Goal: Find specific page/section: Find specific page/section

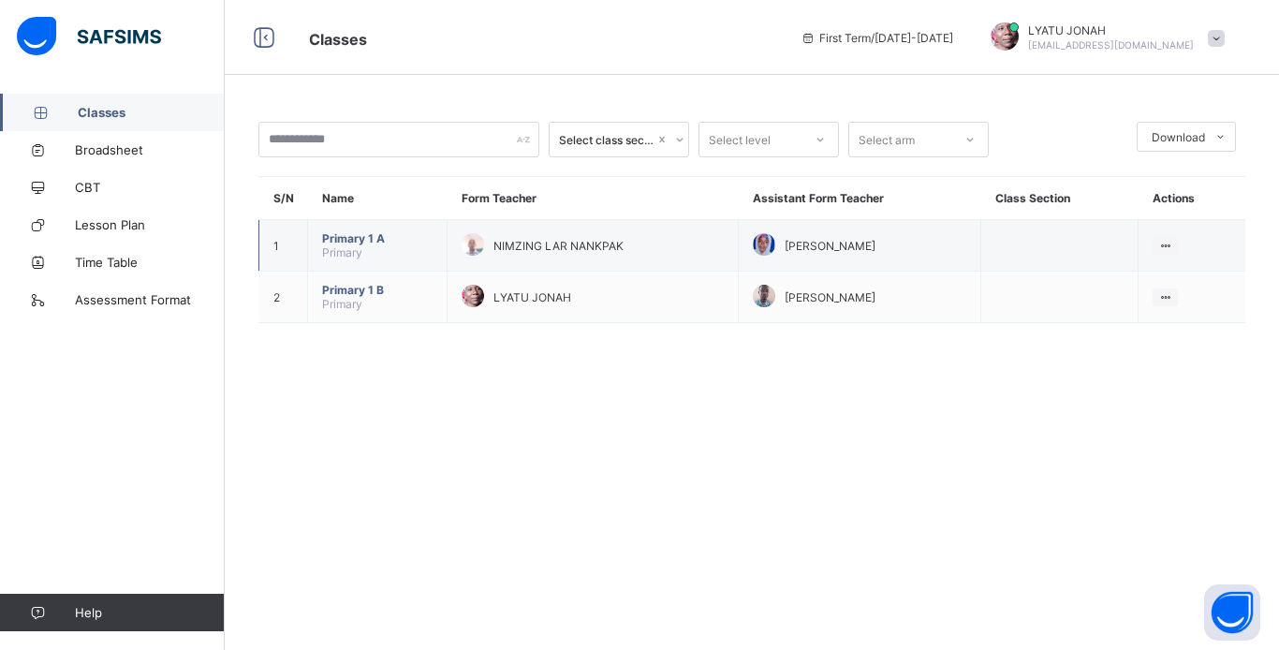
click at [419, 253] on td "Primary 1 A Primary" at bounding box center [377, 245] width 139 height 51
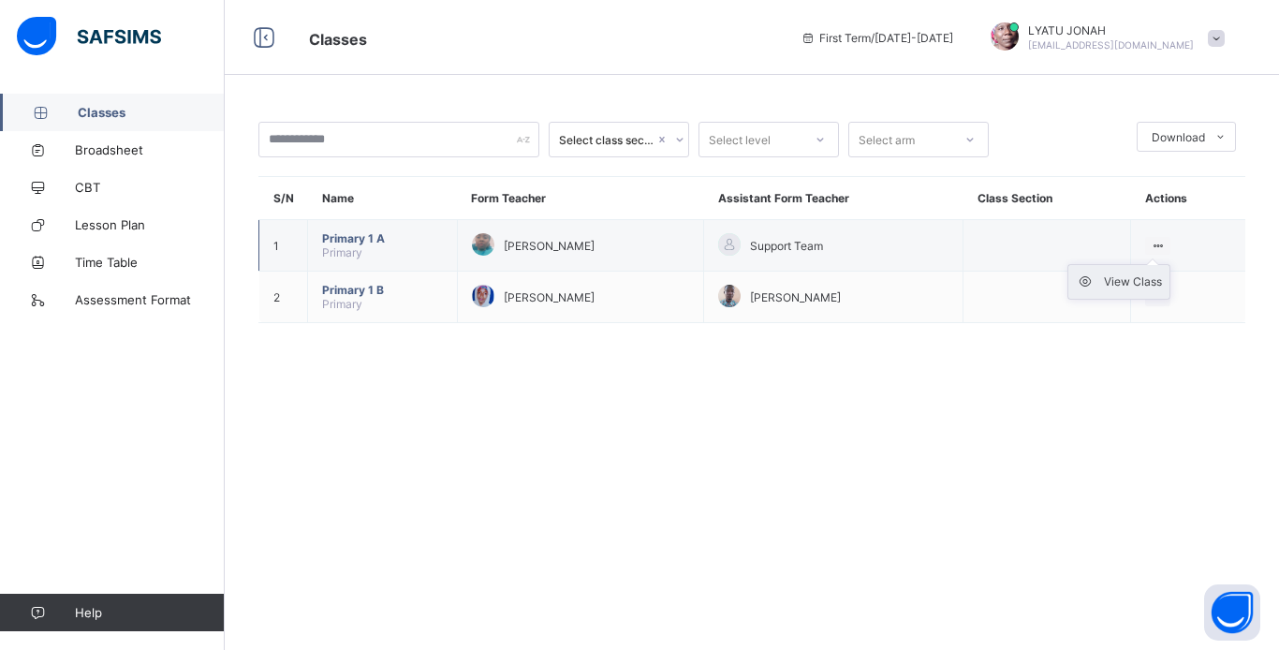
click at [1162, 274] on div "View Class" at bounding box center [1133, 281] width 58 height 19
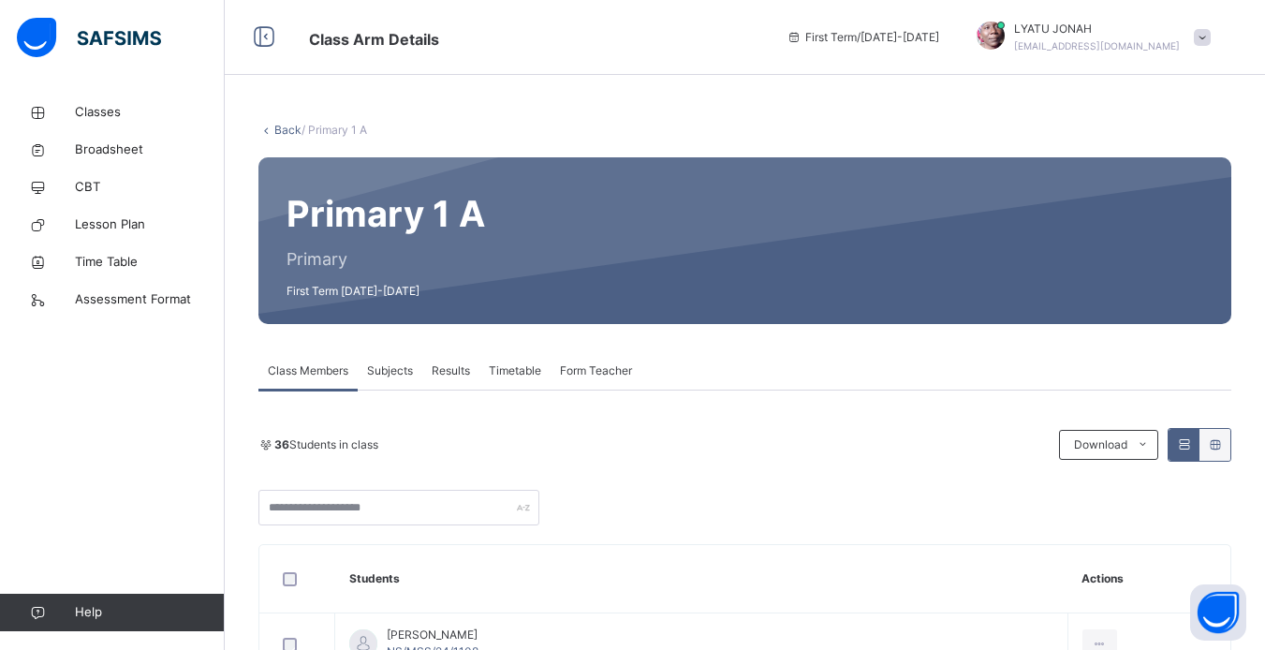
drag, startPoint x: 1271, startPoint y: 111, endPoint x: 777, endPoint y: 471, distance: 611.1
click at [777, 471] on div "36 Students in class Download Pdf Report Excel Report" at bounding box center [744, 476] width 973 height 97
click at [380, 374] on span "Subjects" at bounding box center [390, 370] width 46 height 17
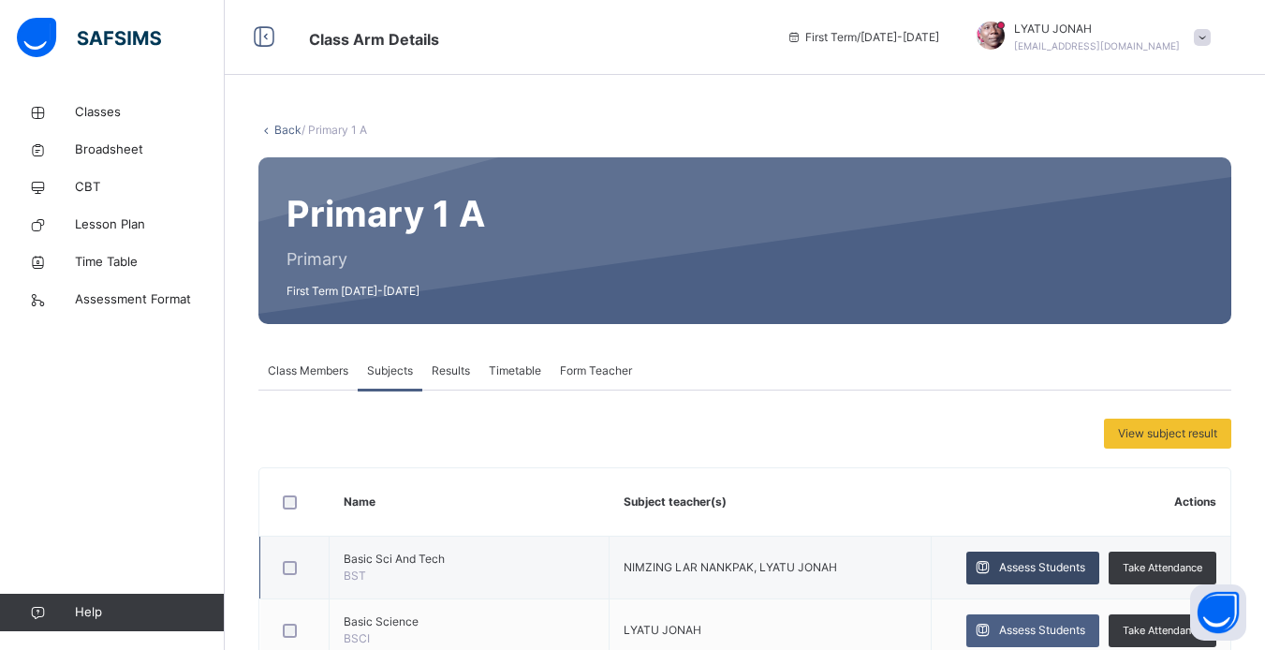
click at [999, 567] on span at bounding box center [982, 567] width 33 height 33
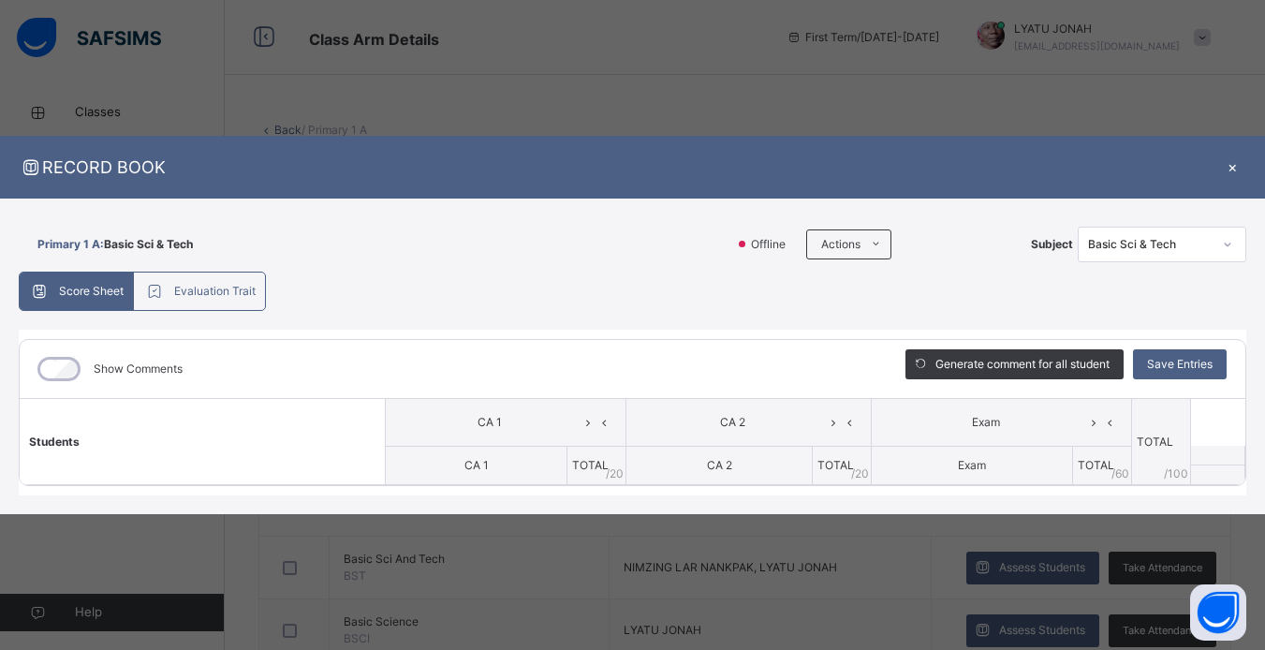
drag, startPoint x: 1067, startPoint y: 491, endPoint x: 703, endPoint y: 493, distance: 364.1
click at [703, 493] on div "Show Comments Generate comment for all student Save Entries Class Level: Primar…" at bounding box center [632, 412] width 1227 height 167
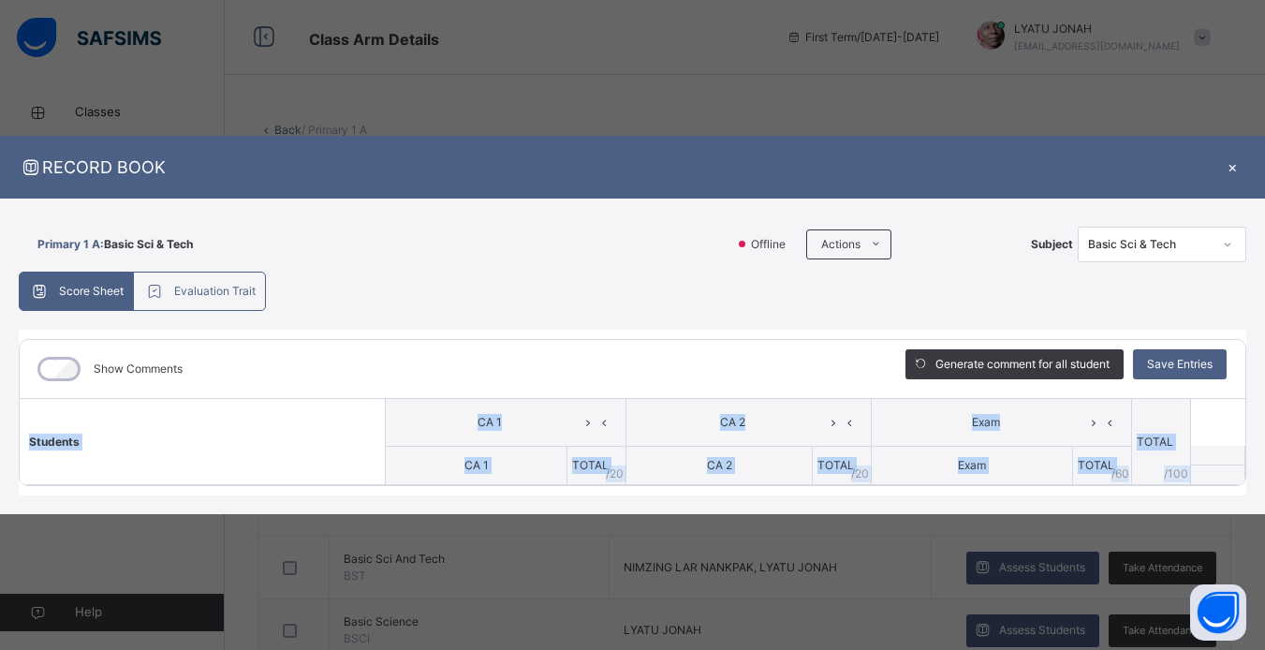
click at [703, 493] on div "Show Comments Generate comment for all student Save Entries Class Level: Primar…" at bounding box center [632, 412] width 1227 height 167
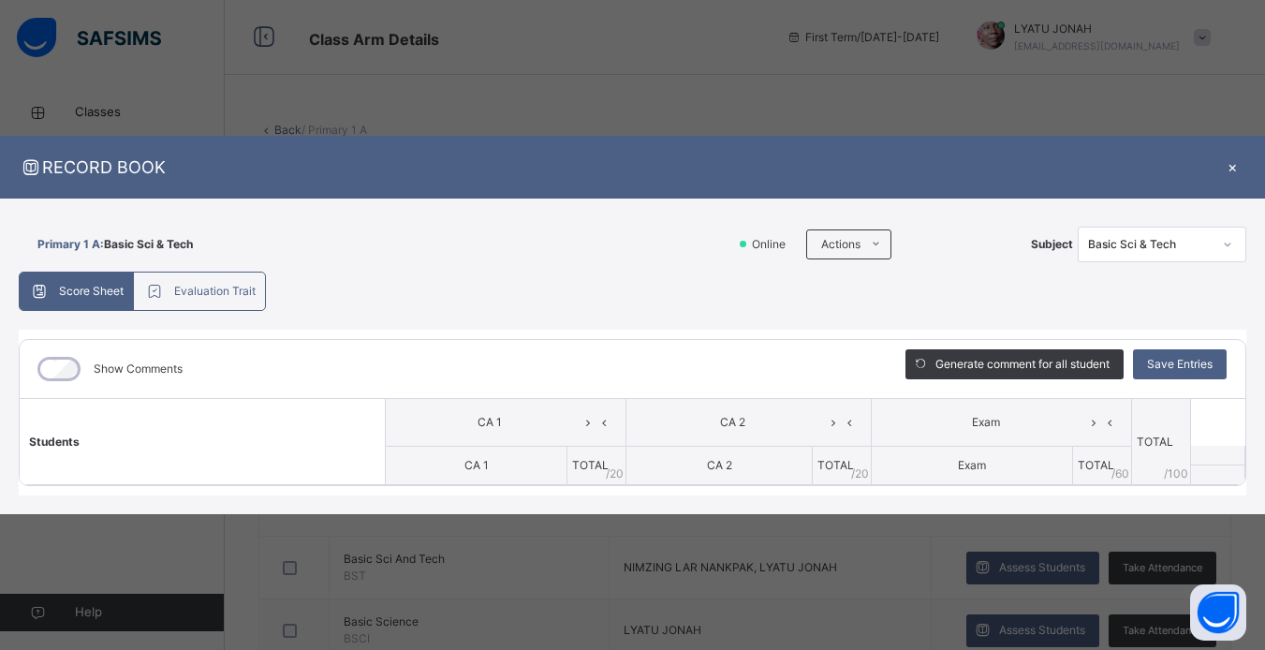
click at [1232, 168] on div "×" at bounding box center [1232, 166] width 28 height 25
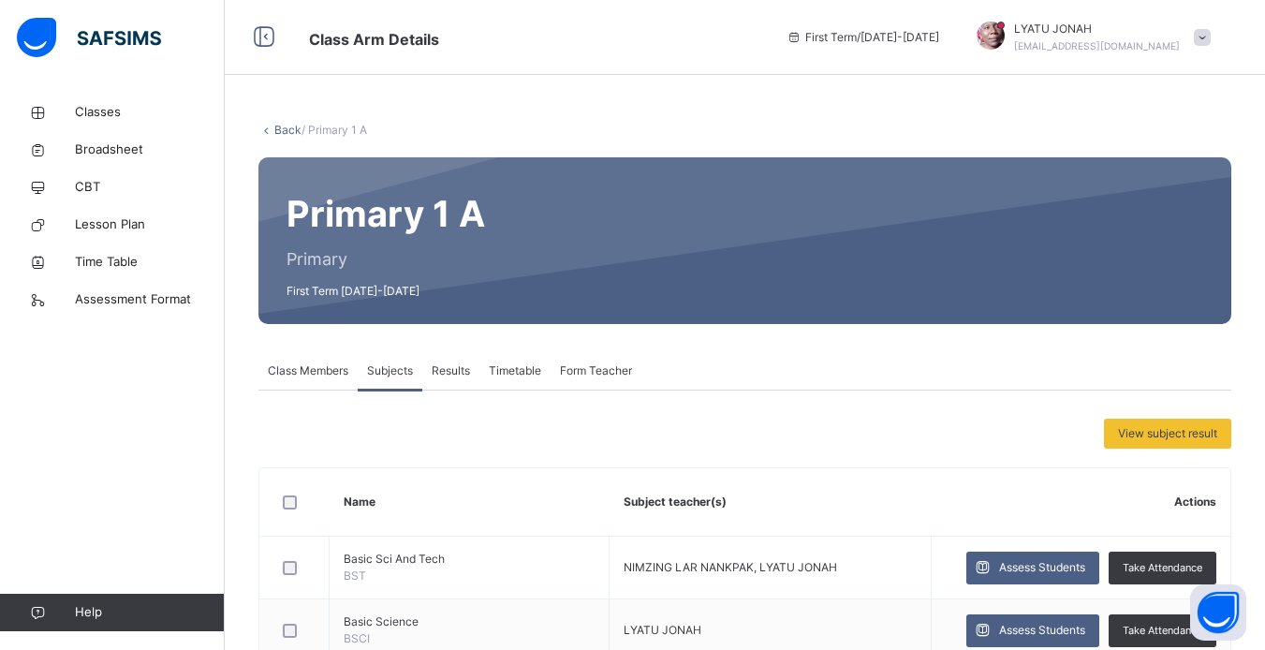
drag, startPoint x: 1232, startPoint y: 168, endPoint x: 1219, endPoint y: 179, distance: 17.3
click at [1219, 179] on div "Primary 1 A Primary First Term [DATE]-[DATE]" at bounding box center [744, 240] width 973 height 167
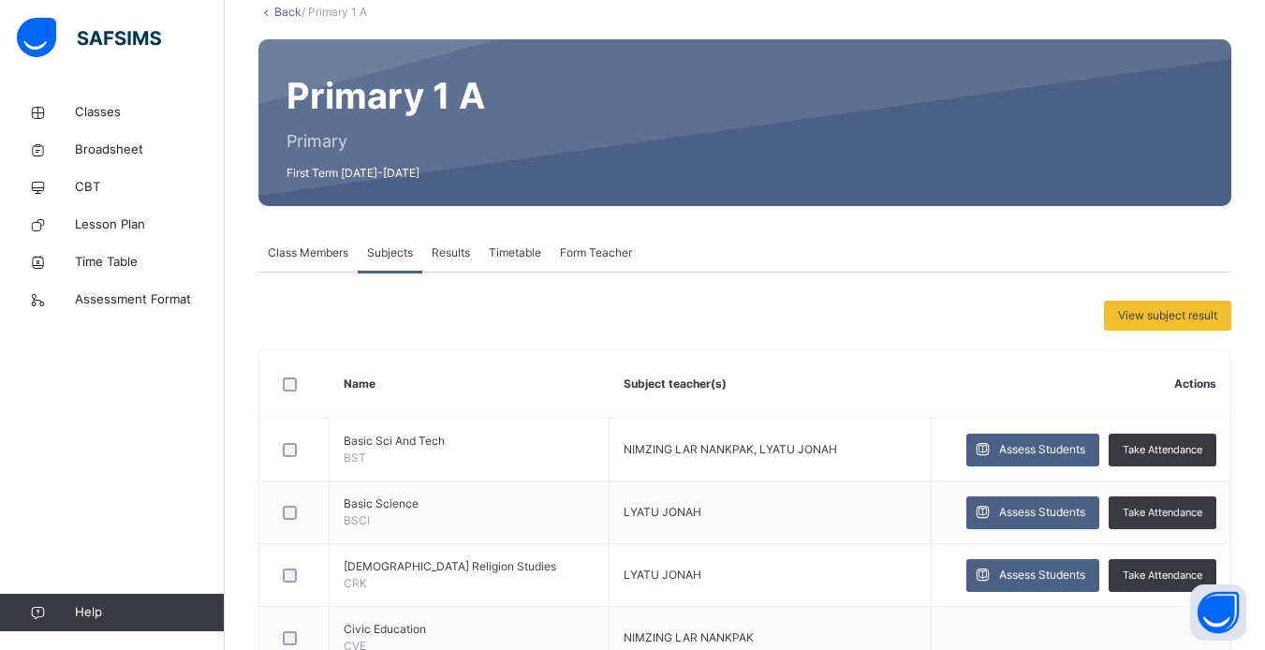
scroll to position [120, 0]
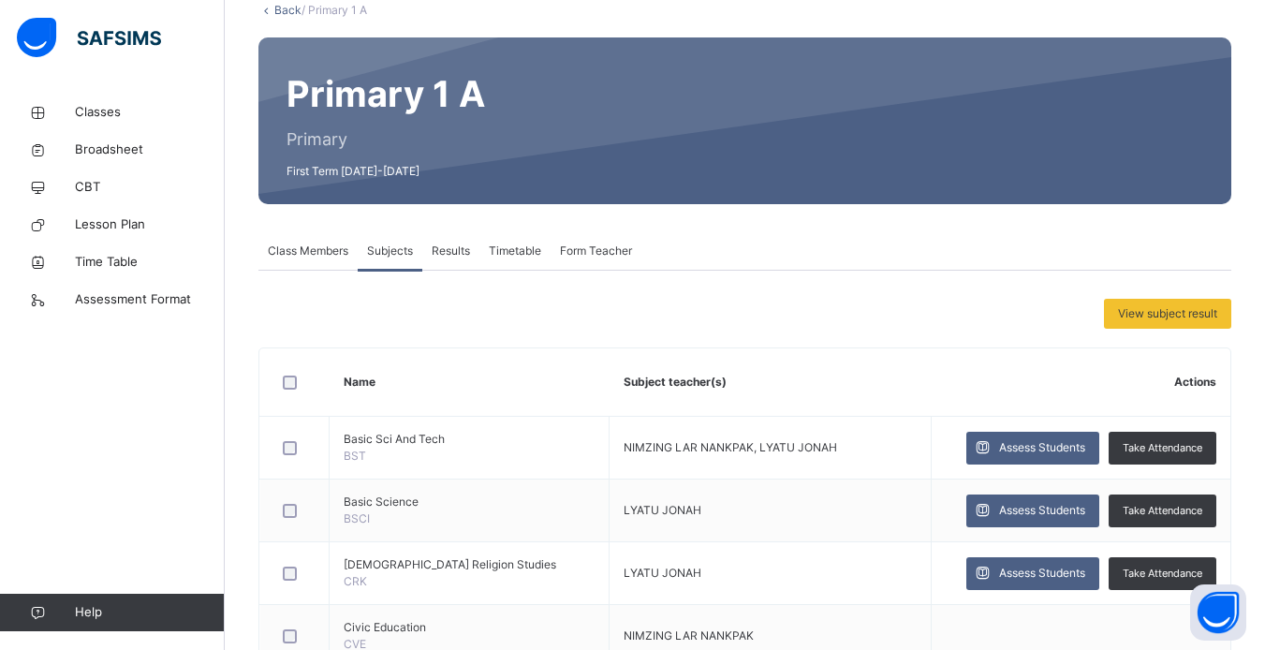
drag, startPoint x: 1274, startPoint y: 239, endPoint x: 945, endPoint y: 362, distance: 351.0
click at [945, 362] on th "Actions" at bounding box center [1080, 382] width 299 height 68
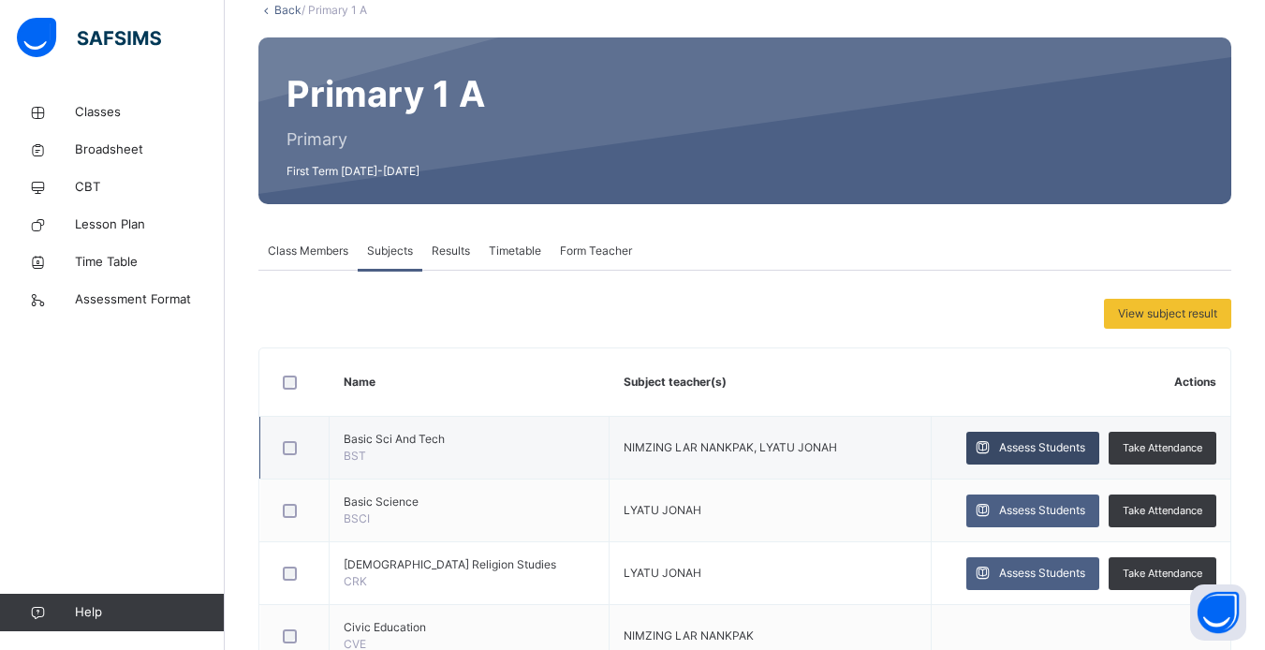
click at [1085, 446] on span "Assess Students" at bounding box center [1042, 447] width 86 height 17
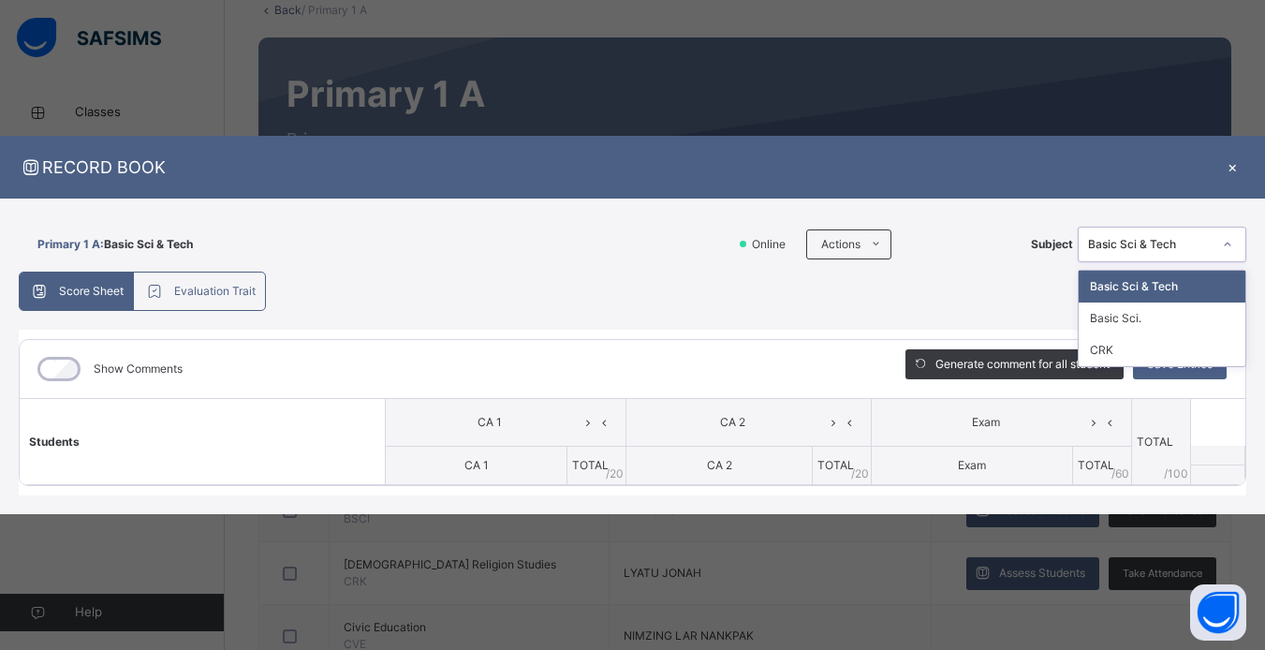
click at [1229, 256] on div at bounding box center [1227, 244] width 32 height 30
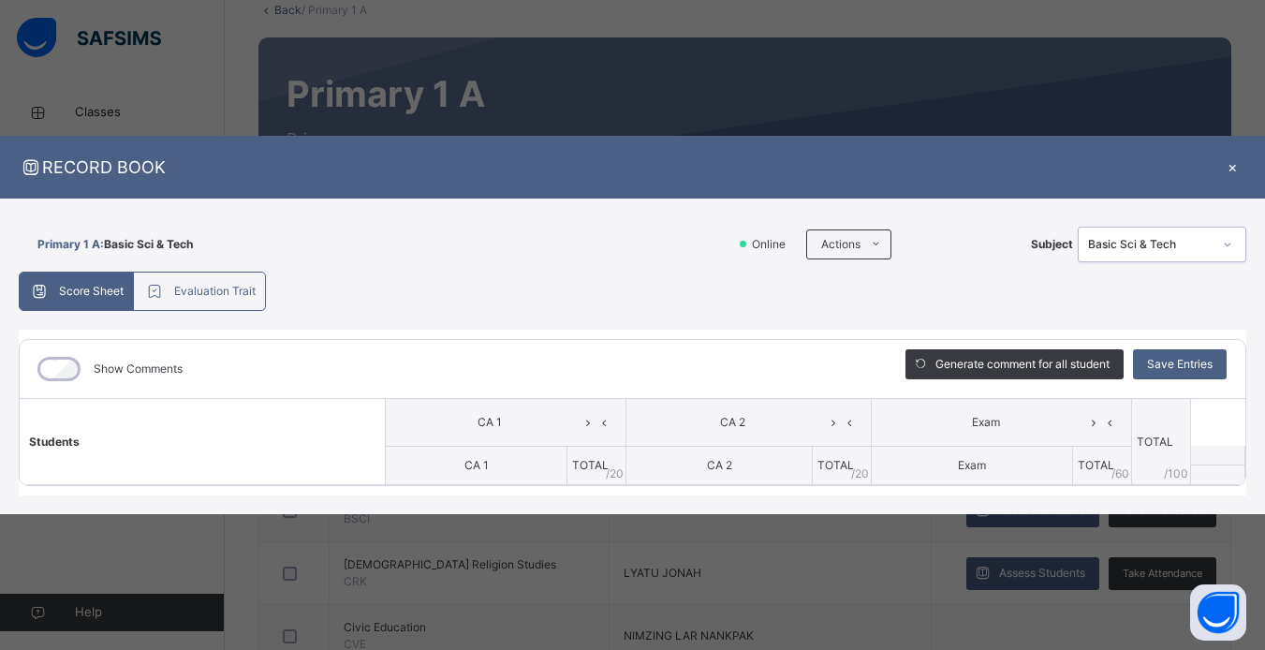
click at [1229, 256] on div at bounding box center [1227, 244] width 32 height 30
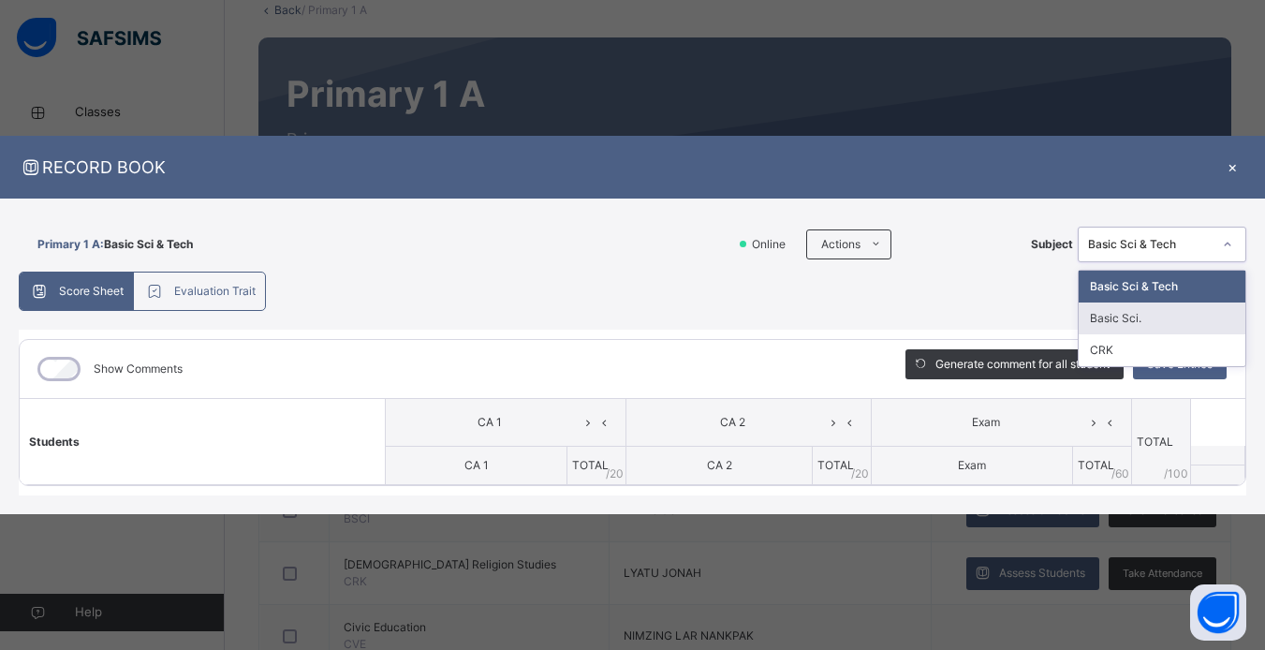
click at [1163, 311] on div "Basic Sci." at bounding box center [1161, 318] width 167 height 32
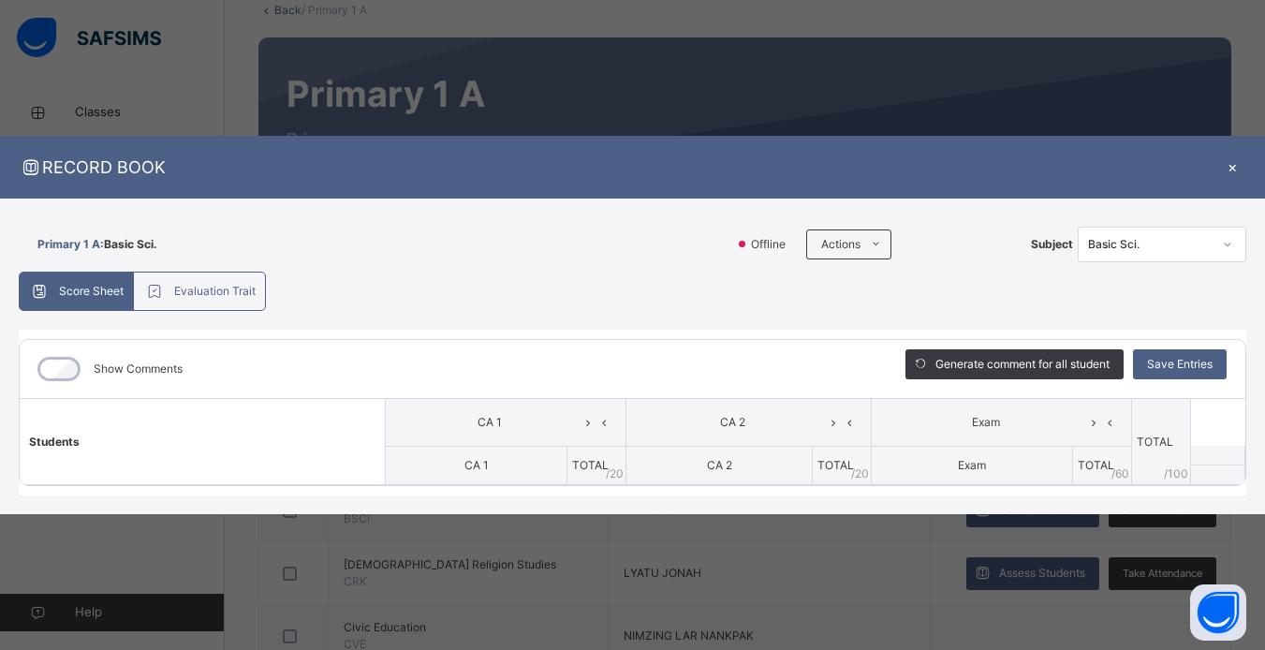
click at [1234, 159] on div "×" at bounding box center [1232, 166] width 28 height 25
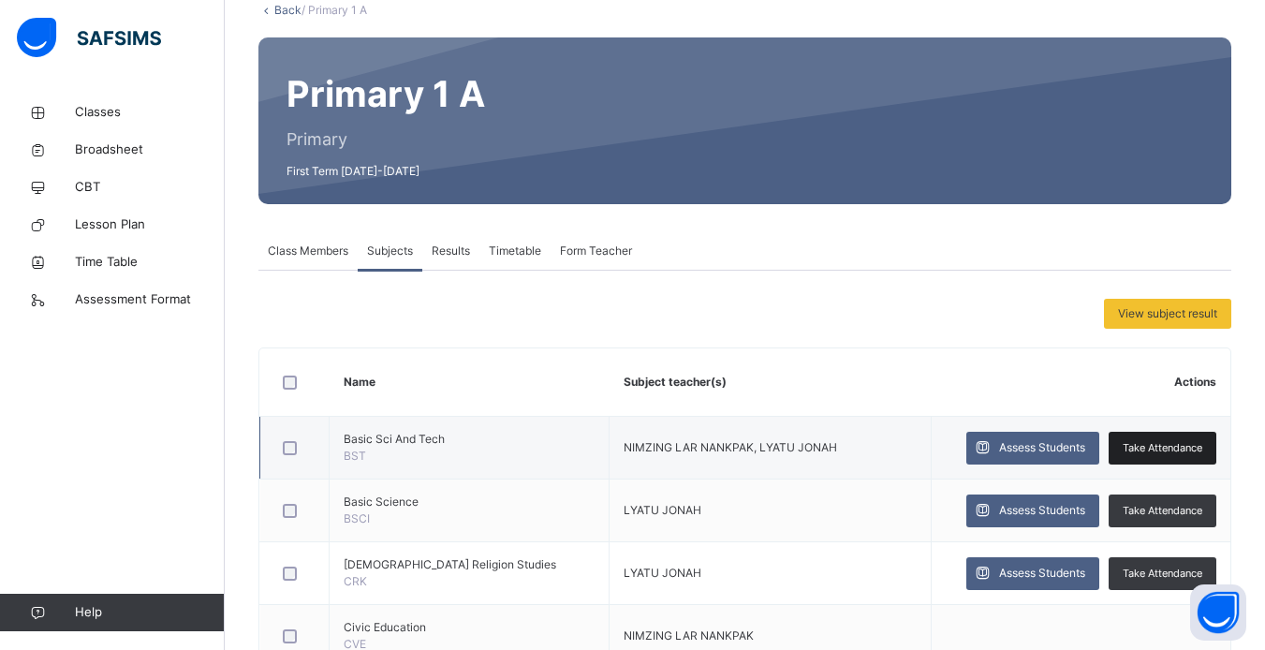
click at [1167, 443] on span "Take Attendance" at bounding box center [1162, 448] width 80 height 16
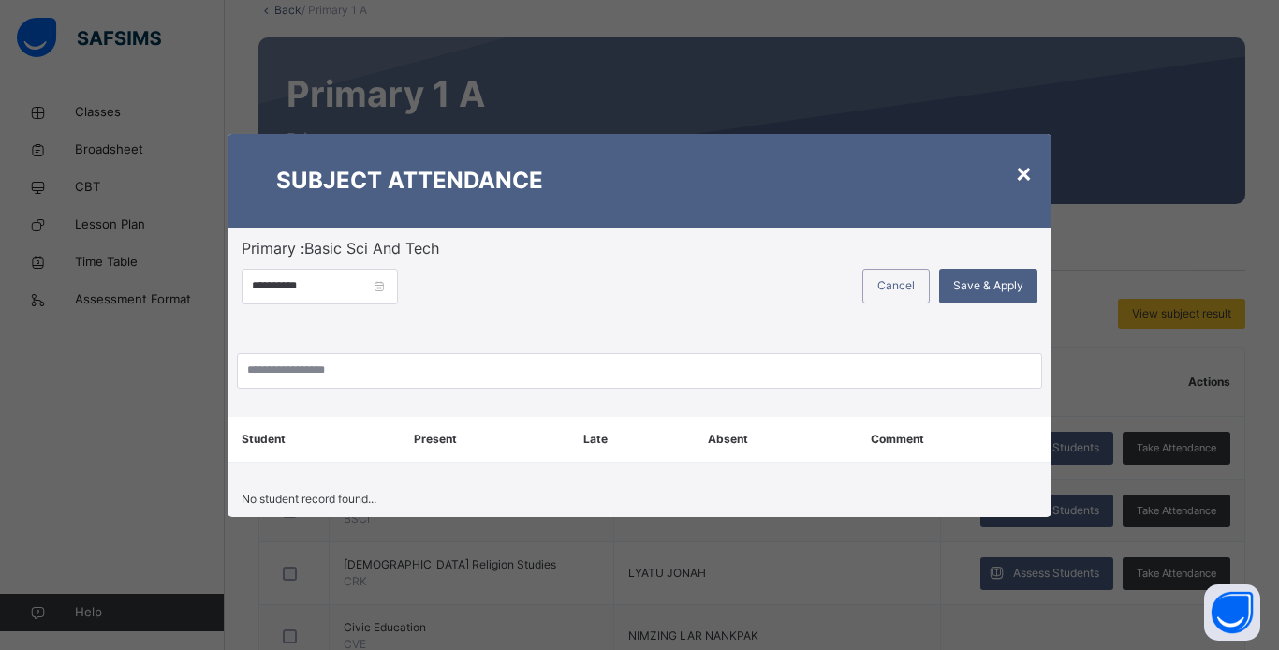
click at [1029, 163] on div "×" at bounding box center [1024, 172] width 18 height 39
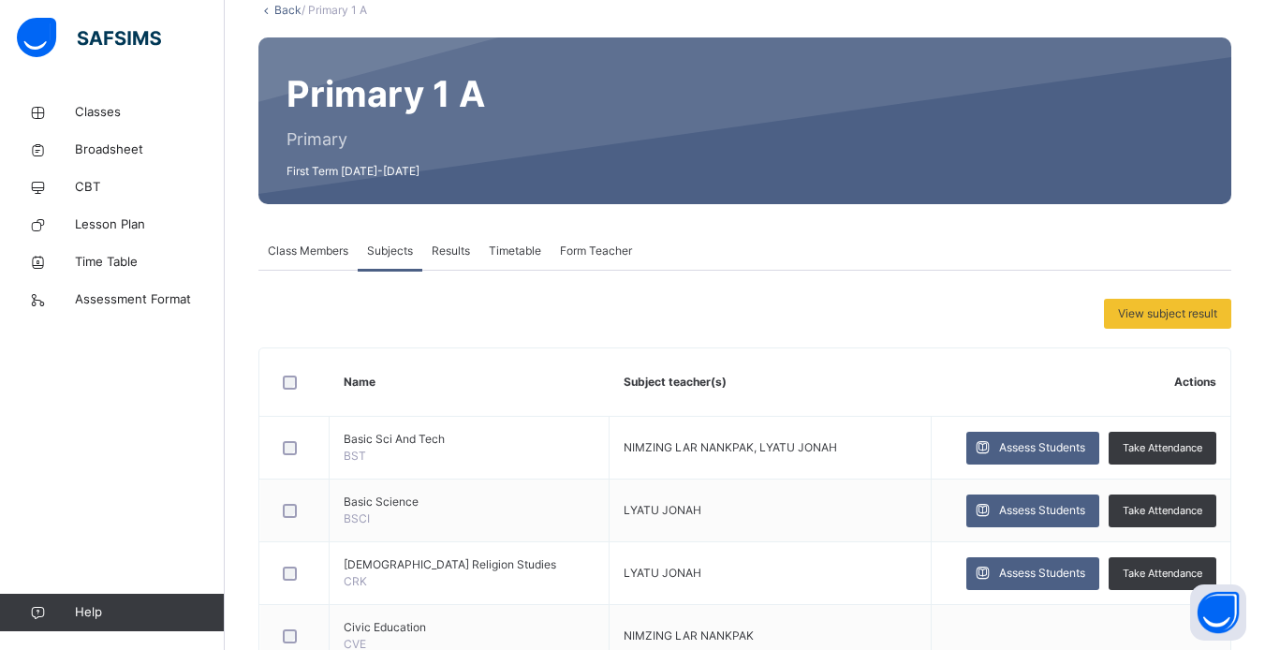
click at [306, 251] on span "Class Members" at bounding box center [308, 250] width 80 height 17
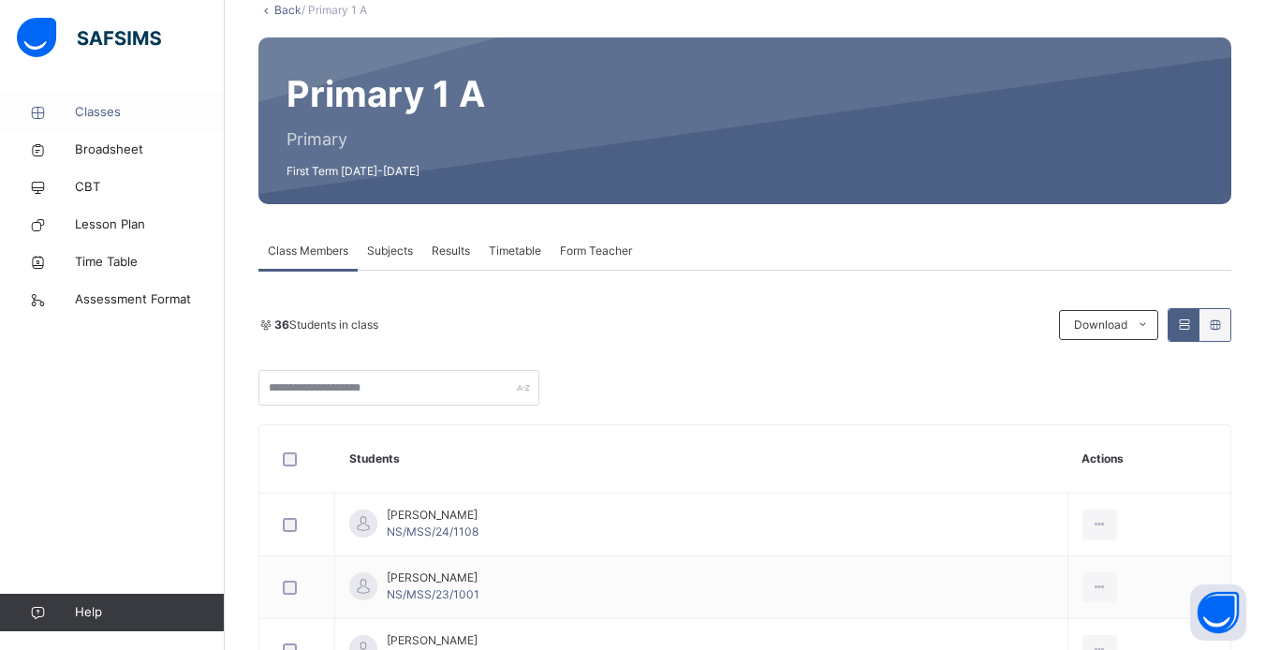
click at [110, 116] on span "Classes" at bounding box center [150, 112] width 150 height 19
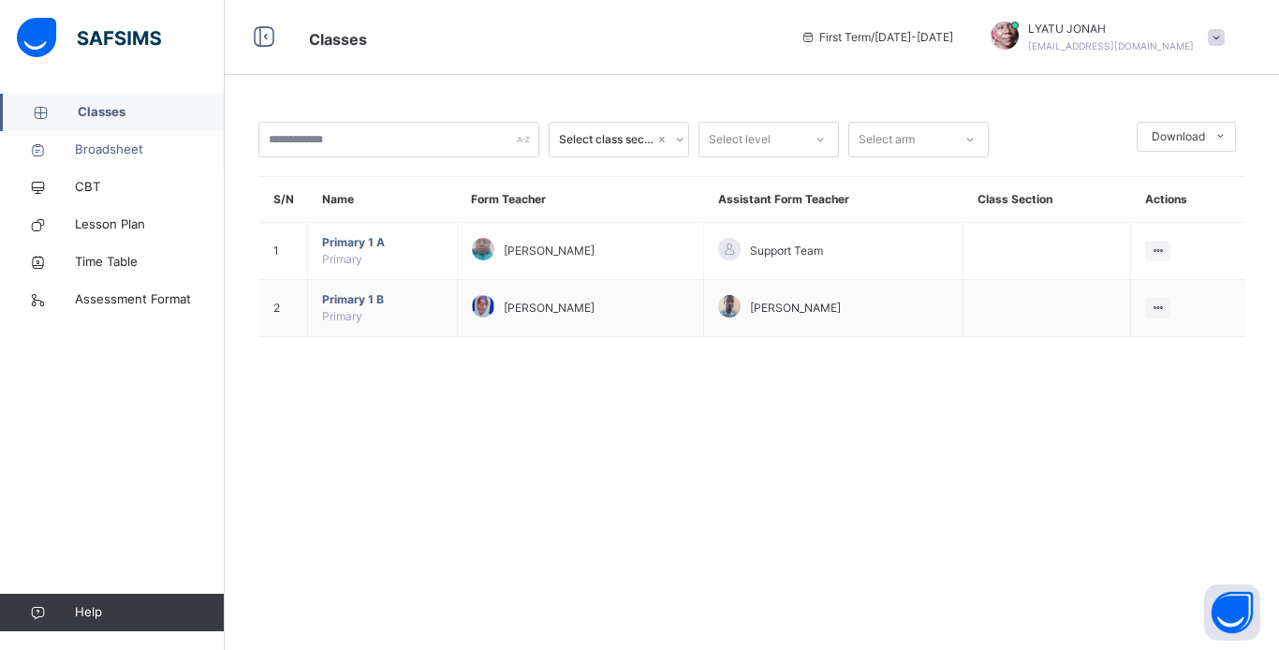
click at [173, 139] on link "Broadsheet" at bounding box center [112, 149] width 225 height 37
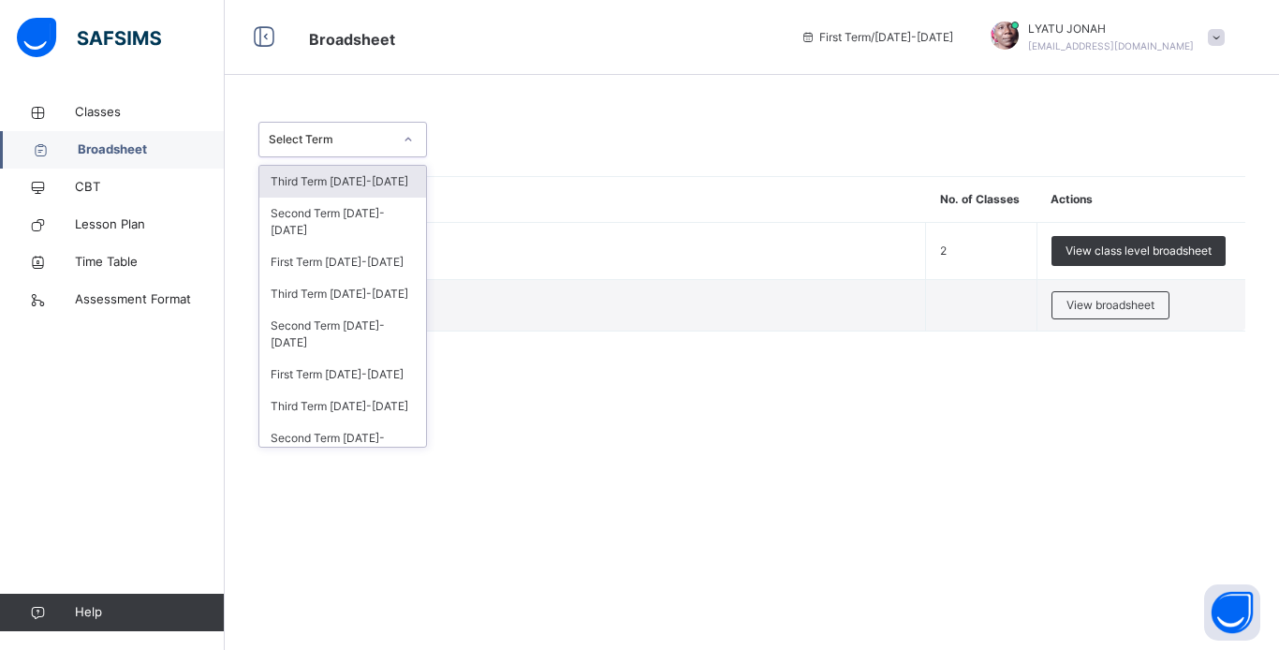
click at [410, 138] on icon at bounding box center [407, 139] width 11 height 19
click at [116, 110] on span "Classes" at bounding box center [150, 112] width 150 height 19
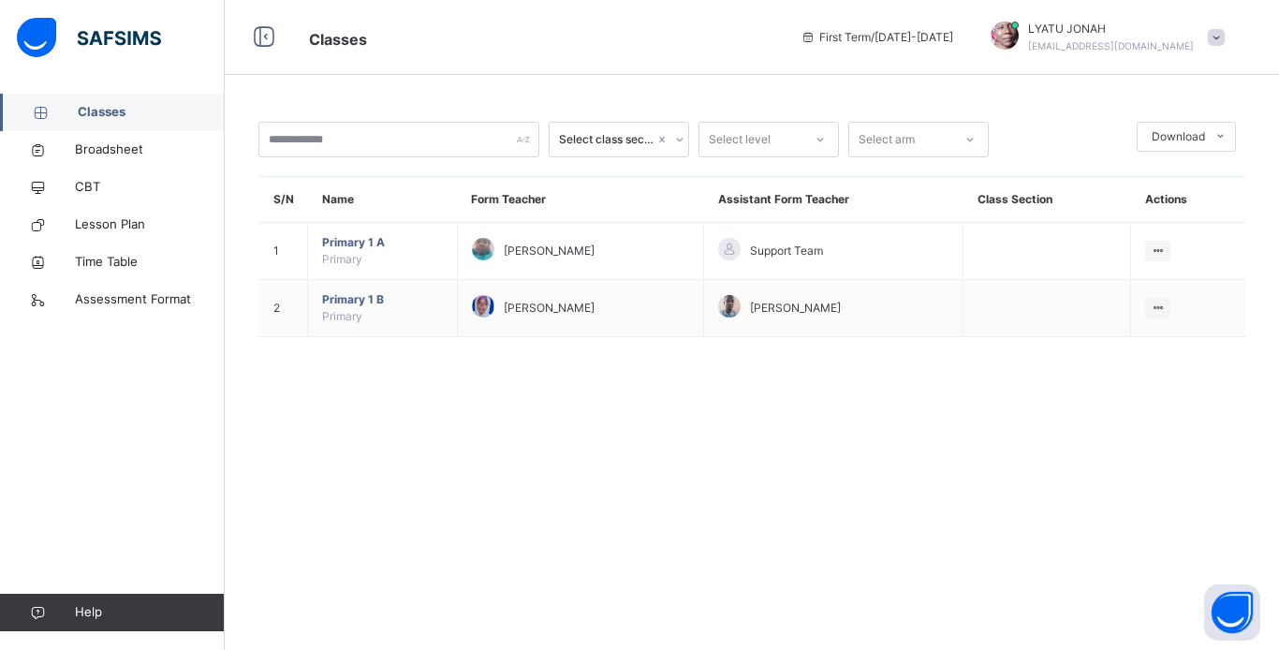
click at [680, 141] on icon at bounding box center [679, 139] width 11 height 19
click at [816, 148] on div at bounding box center [820, 139] width 32 height 30
click at [822, 139] on icon at bounding box center [819, 139] width 11 height 19
click at [1213, 34] on span at bounding box center [1215, 37] width 17 height 17
click at [267, 39] on icon at bounding box center [264, 38] width 32 height 34
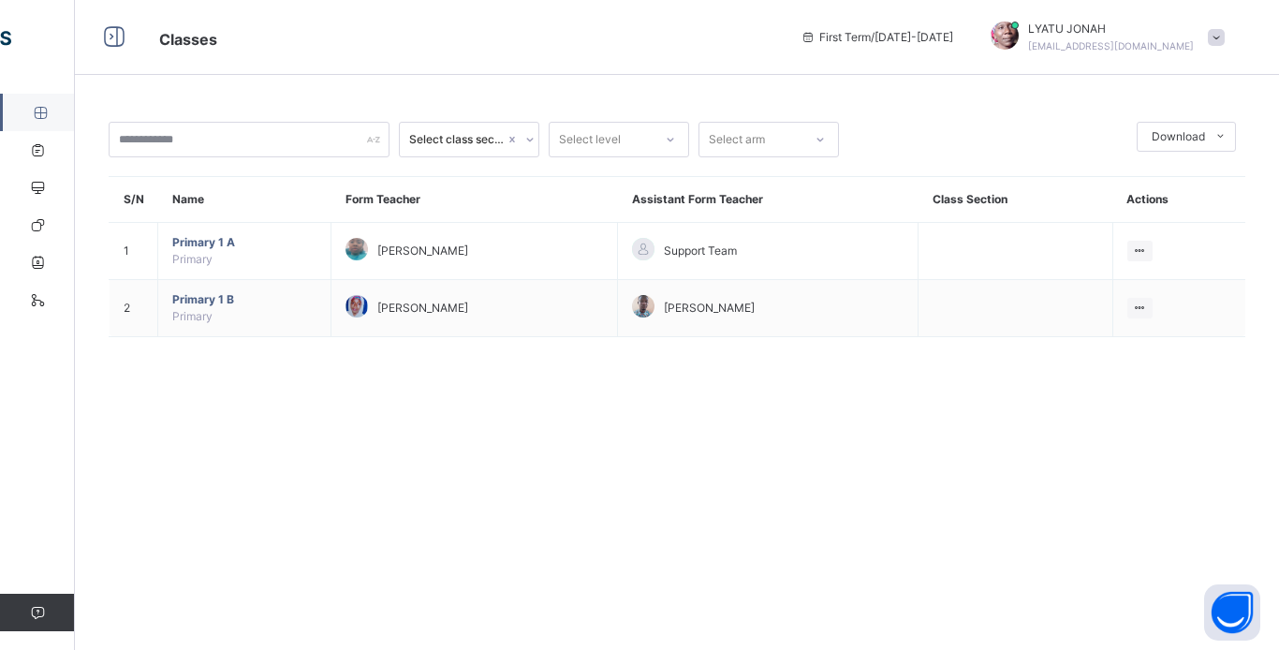
click at [267, 39] on span "Classes" at bounding box center [465, 37] width 613 height 31
